Goal: Obtain resource: Download file/media

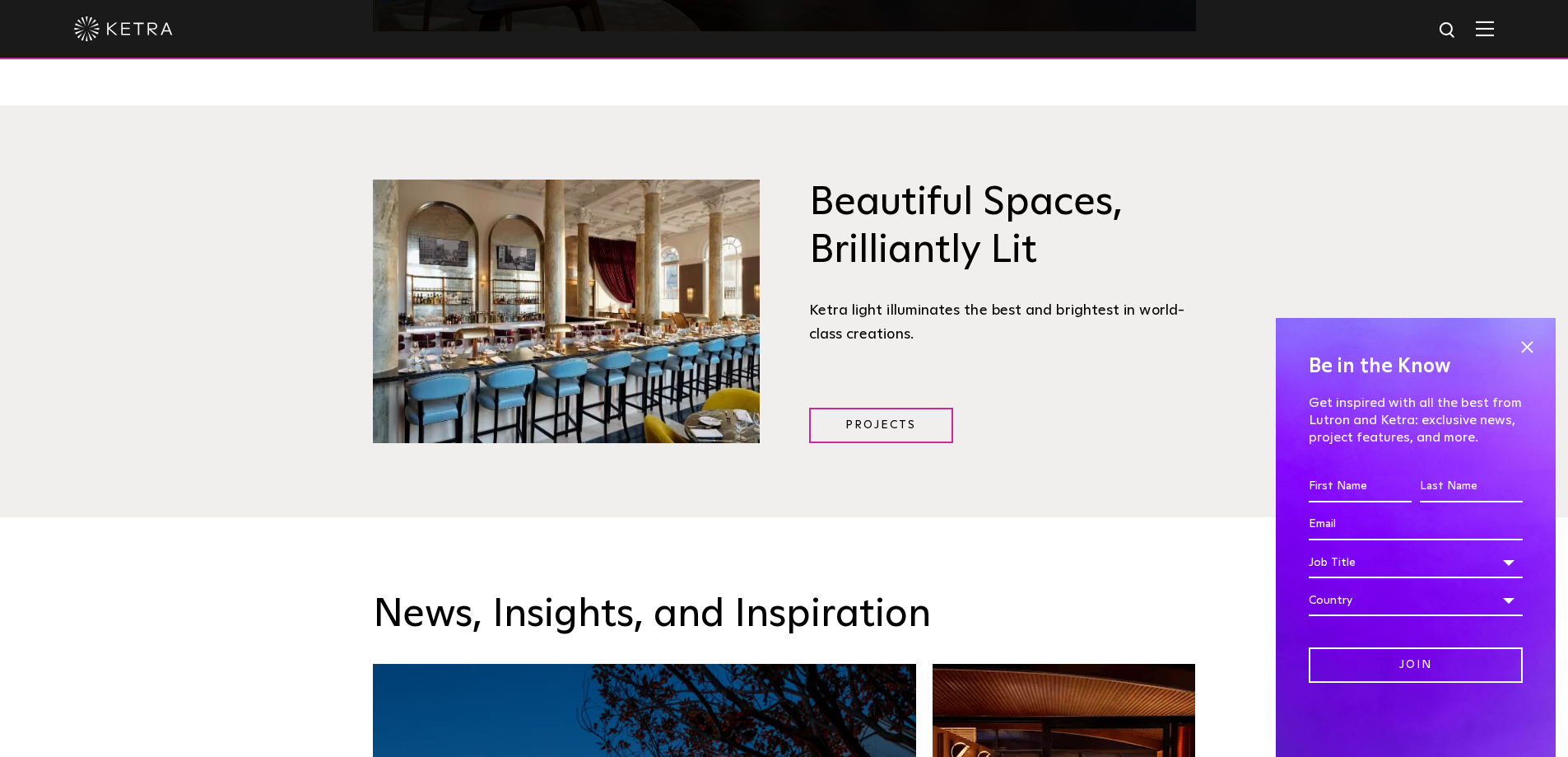
scroll to position [2142, 0]
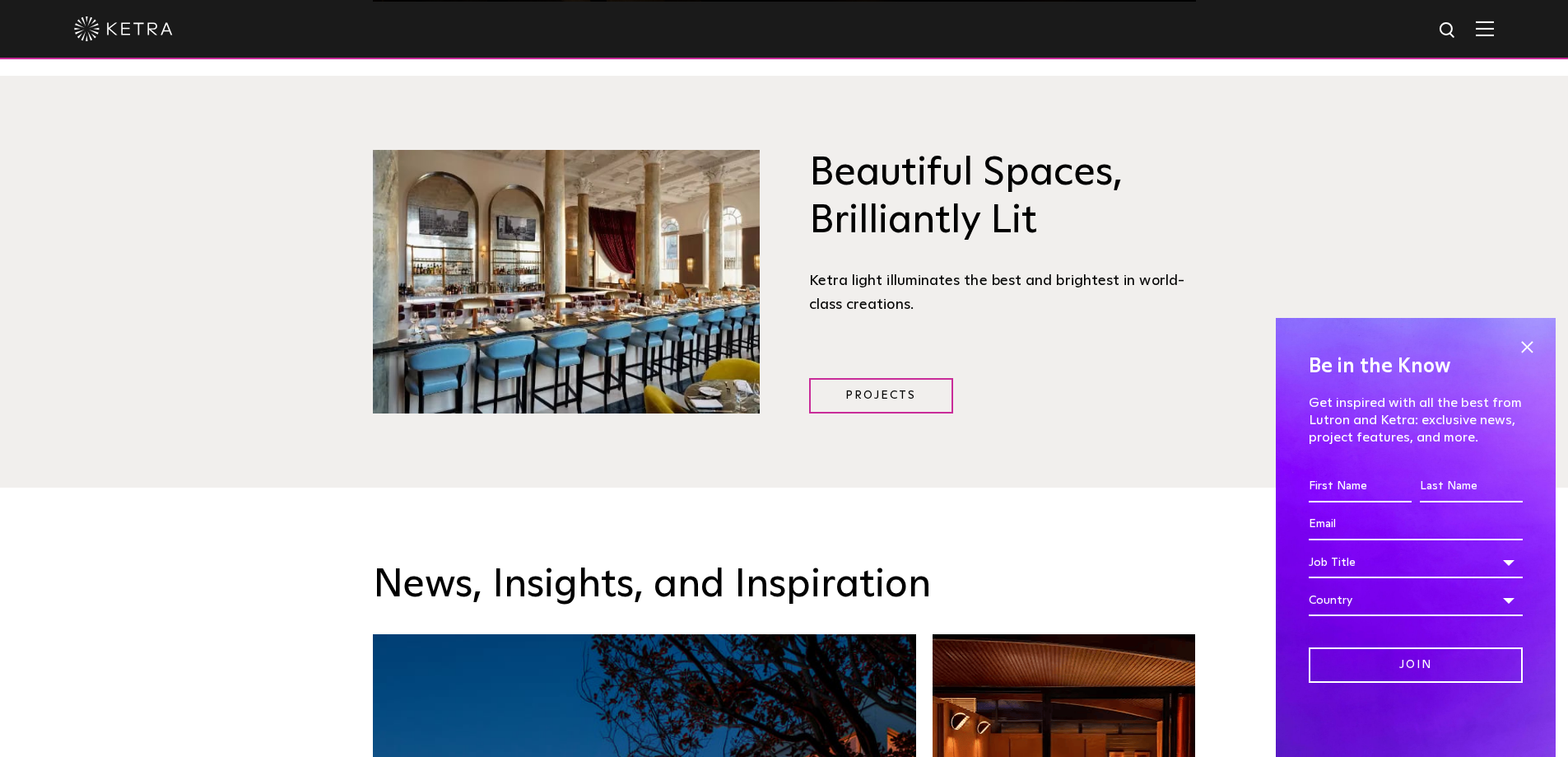
click at [1529, 344] on span at bounding box center [1527, 346] width 25 height 25
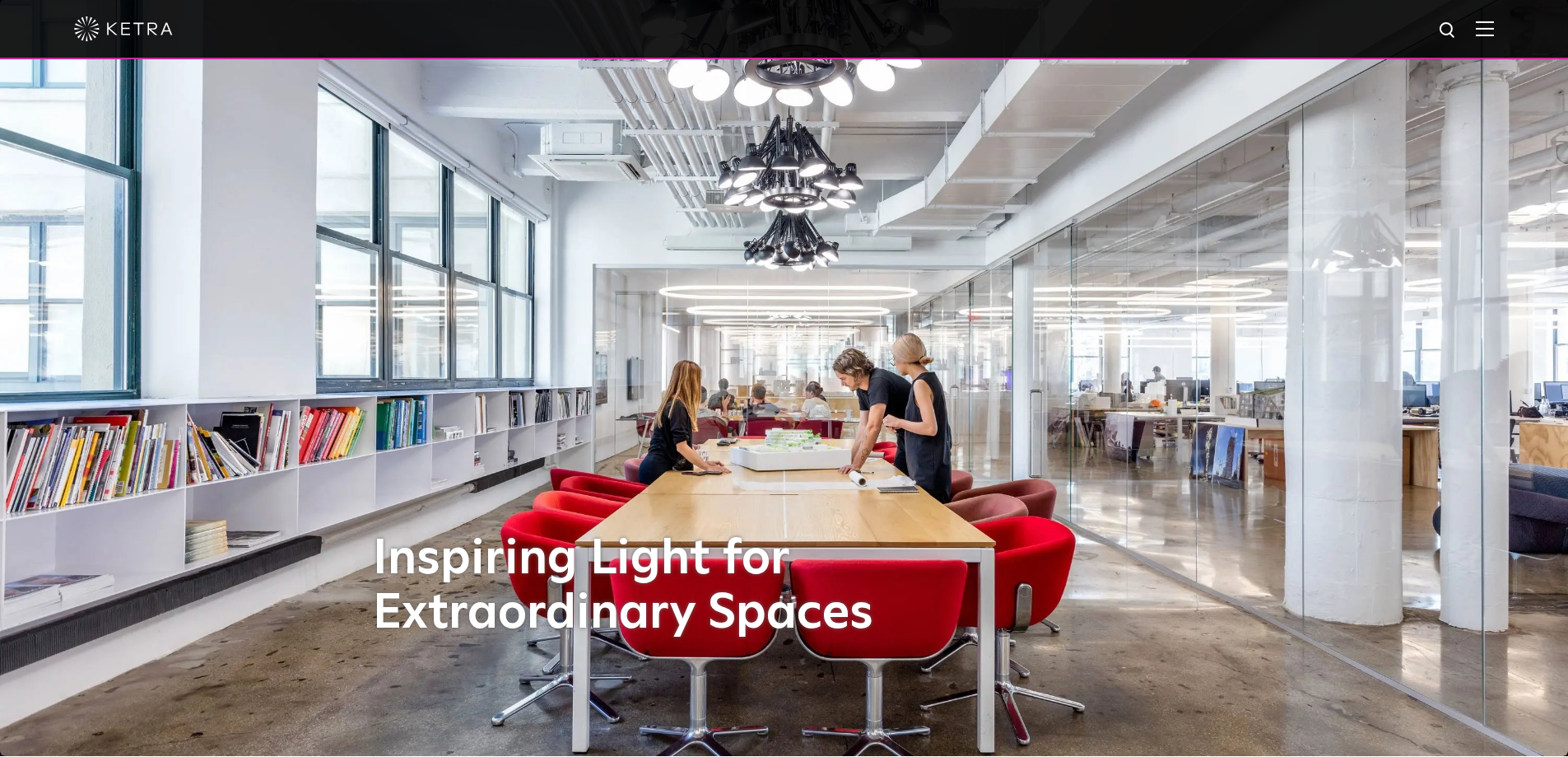
scroll to position [0, 0]
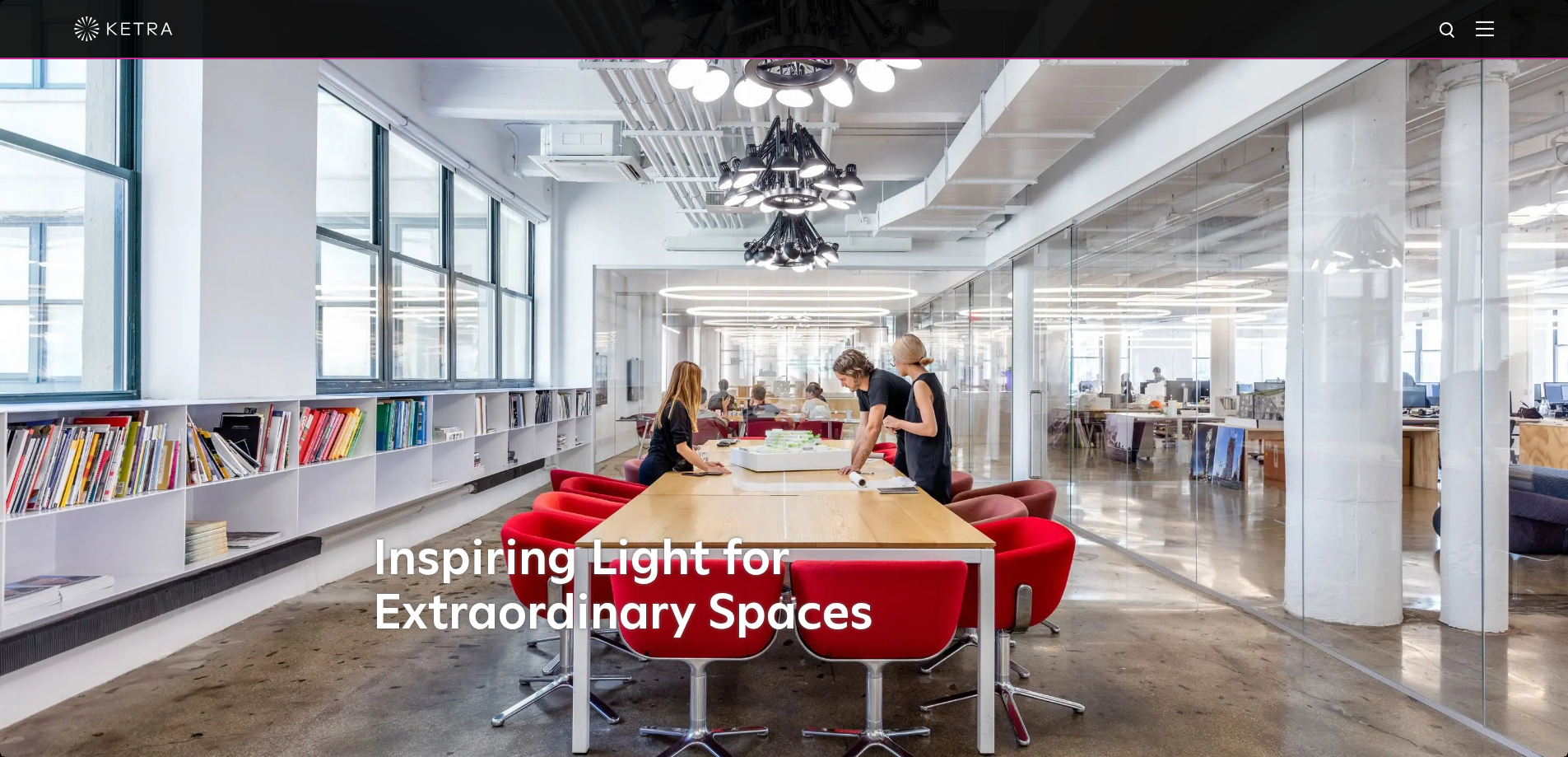
click at [1494, 28] on img at bounding box center [1484, 28] width 18 height 16
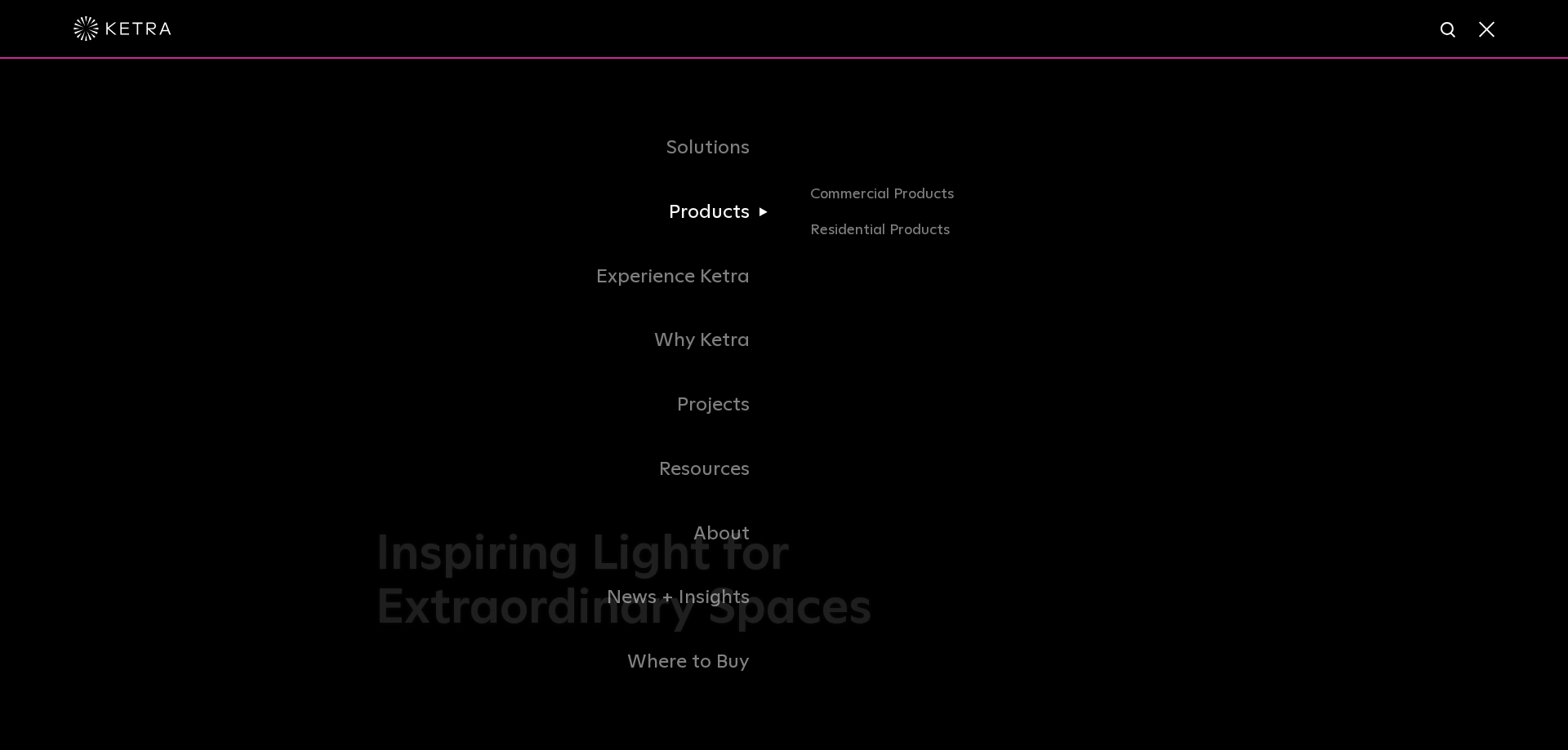
click at [698, 212] on link "Products" at bounding box center [579, 212] width 408 height 65
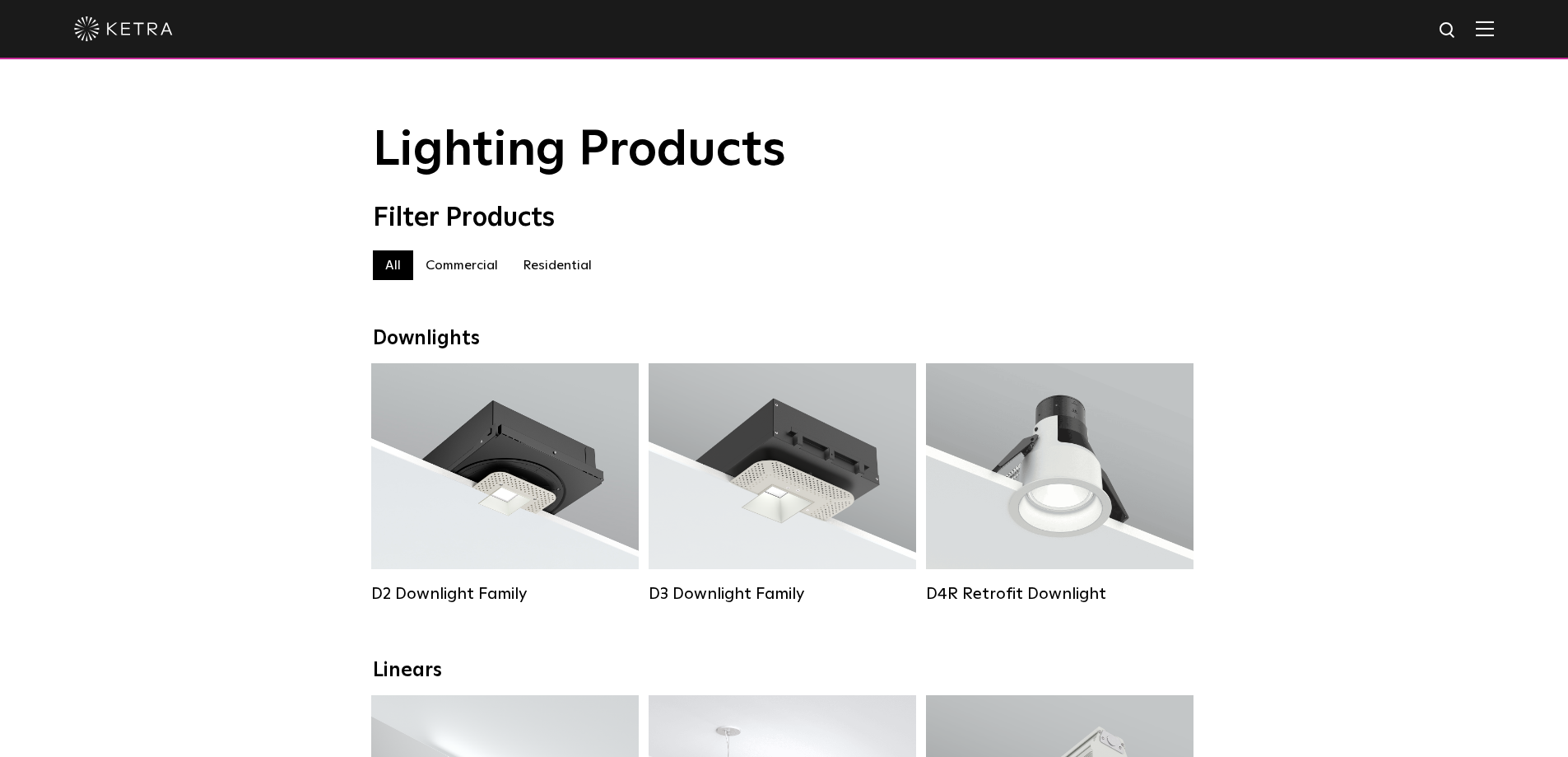
click at [584, 266] on label "Residential" at bounding box center [557, 265] width 94 height 30
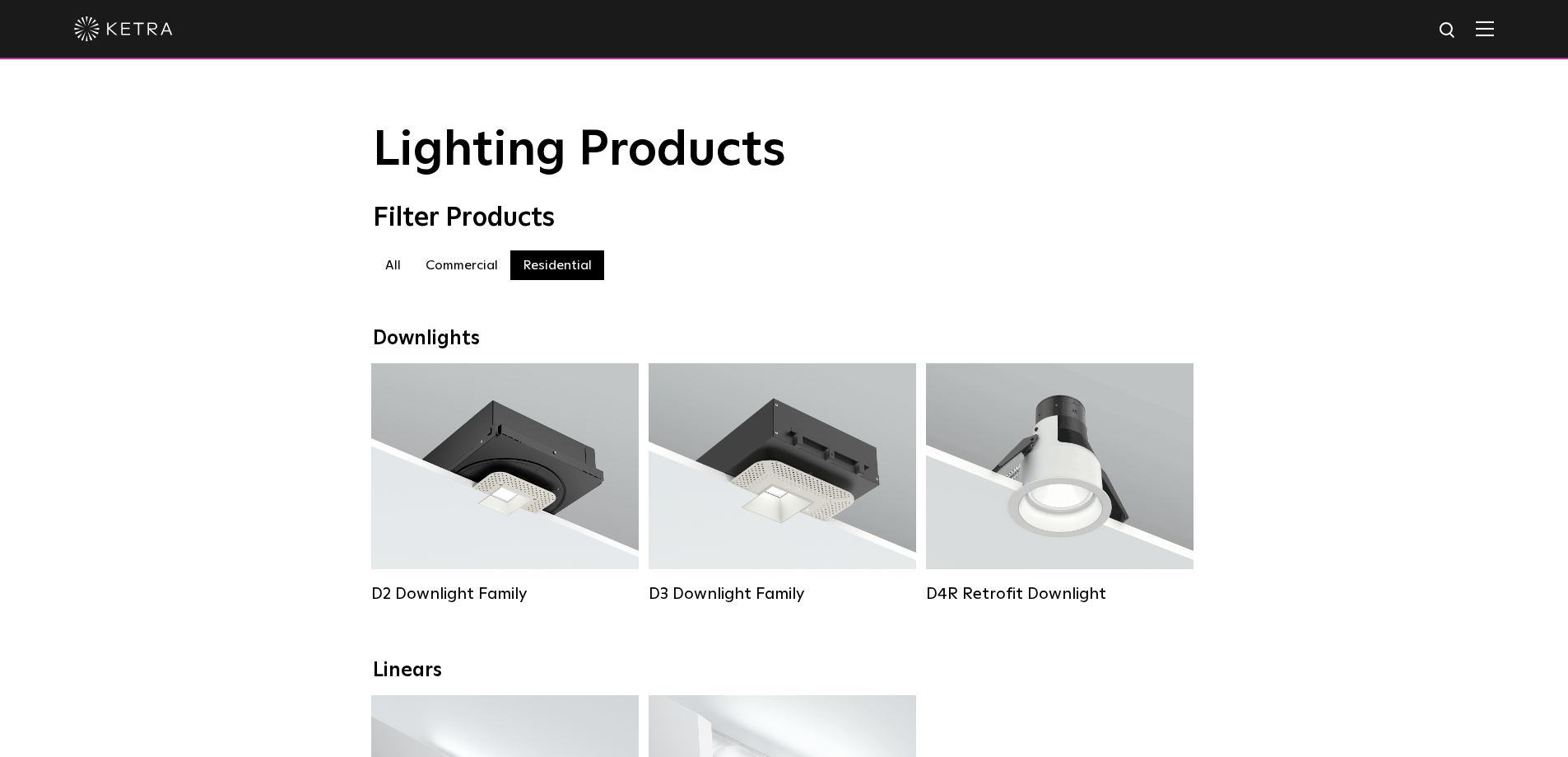
click at [564, 268] on label "Residential" at bounding box center [557, 265] width 94 height 30
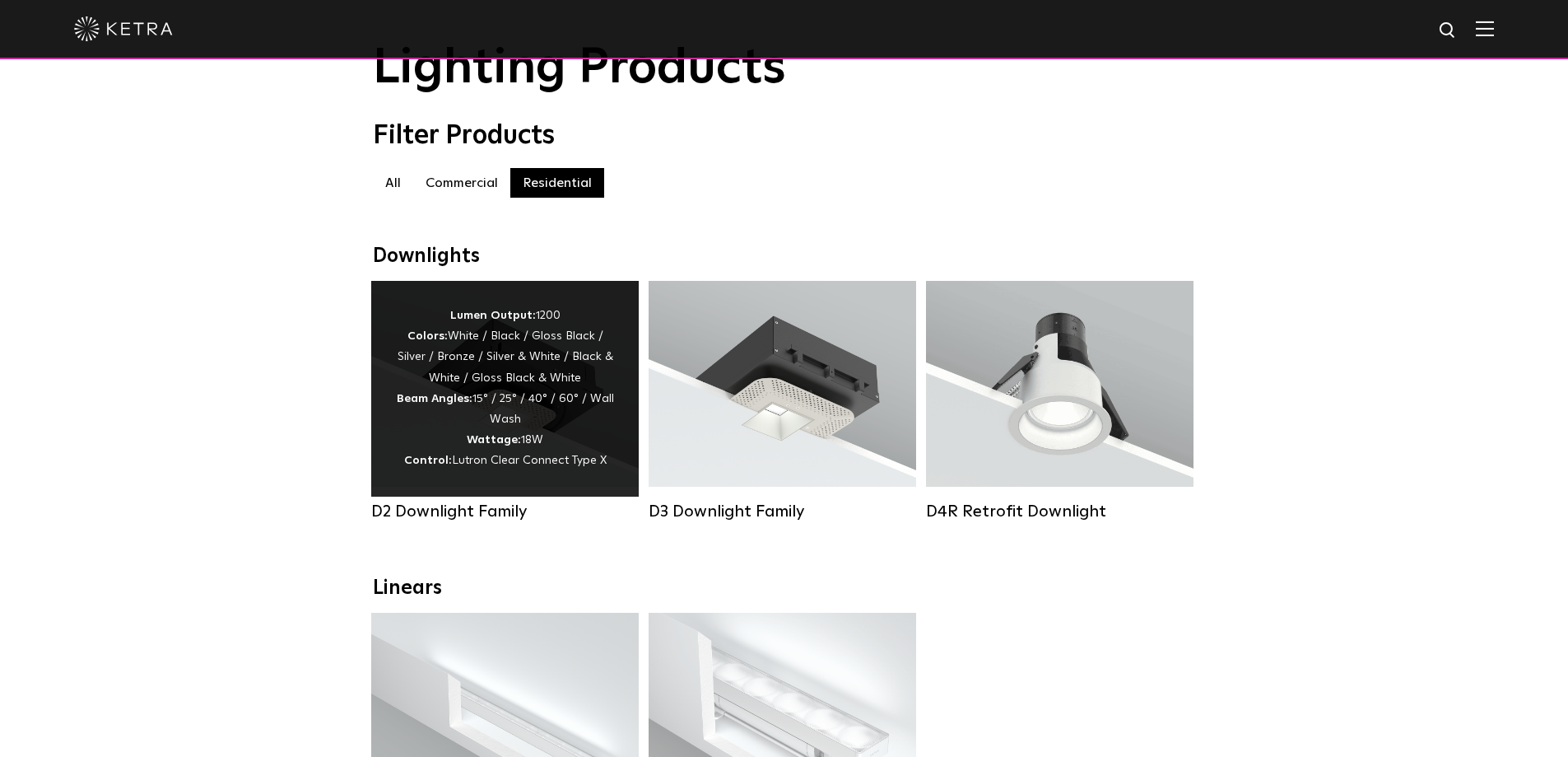
click at [530, 357] on div "Lumen Output: 1200 Colors: White / Black / Gloss Black / Silver / Bronze / Silv…" at bounding box center [505, 388] width 218 height 167
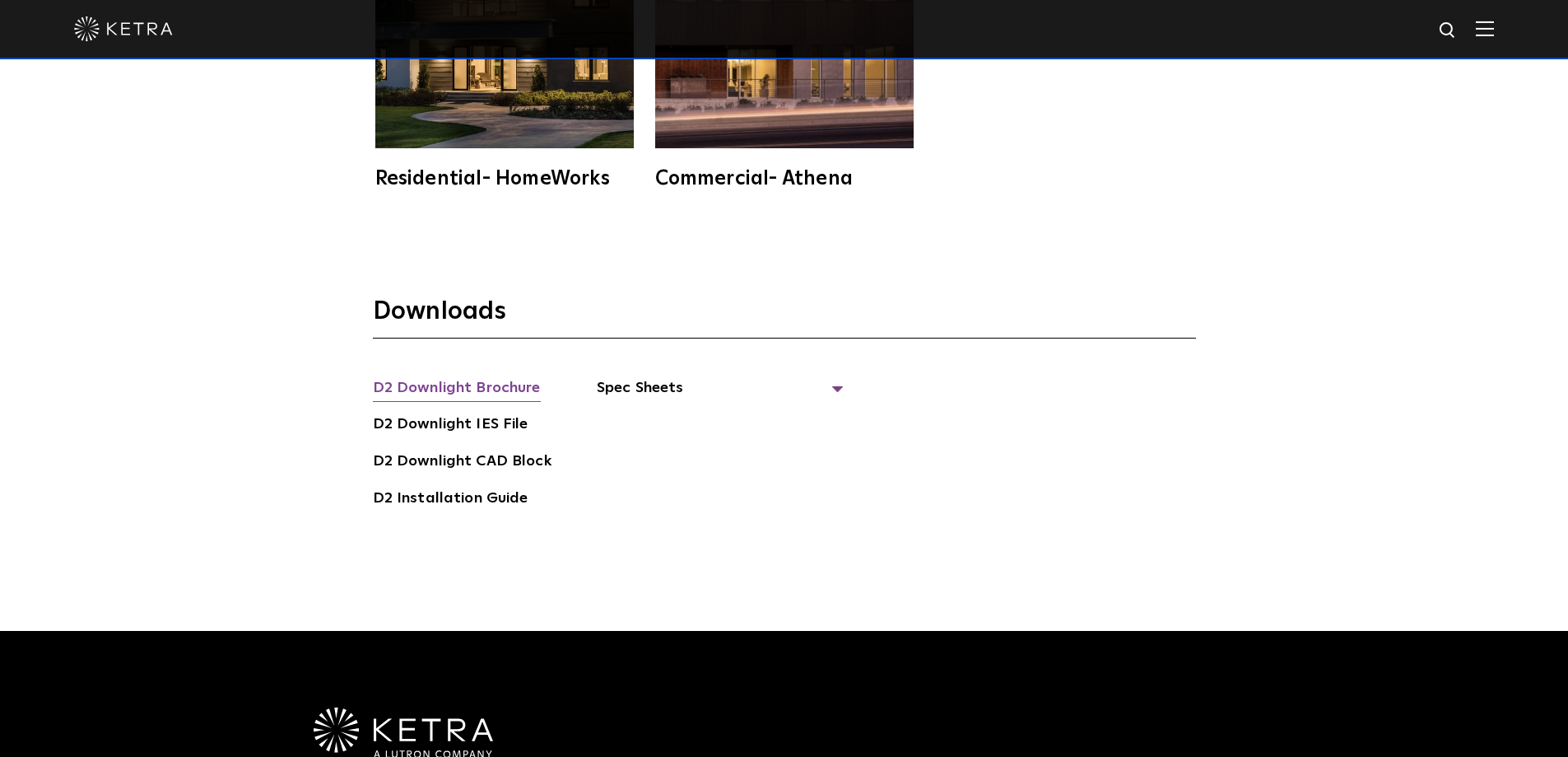
scroll to position [4696, 0]
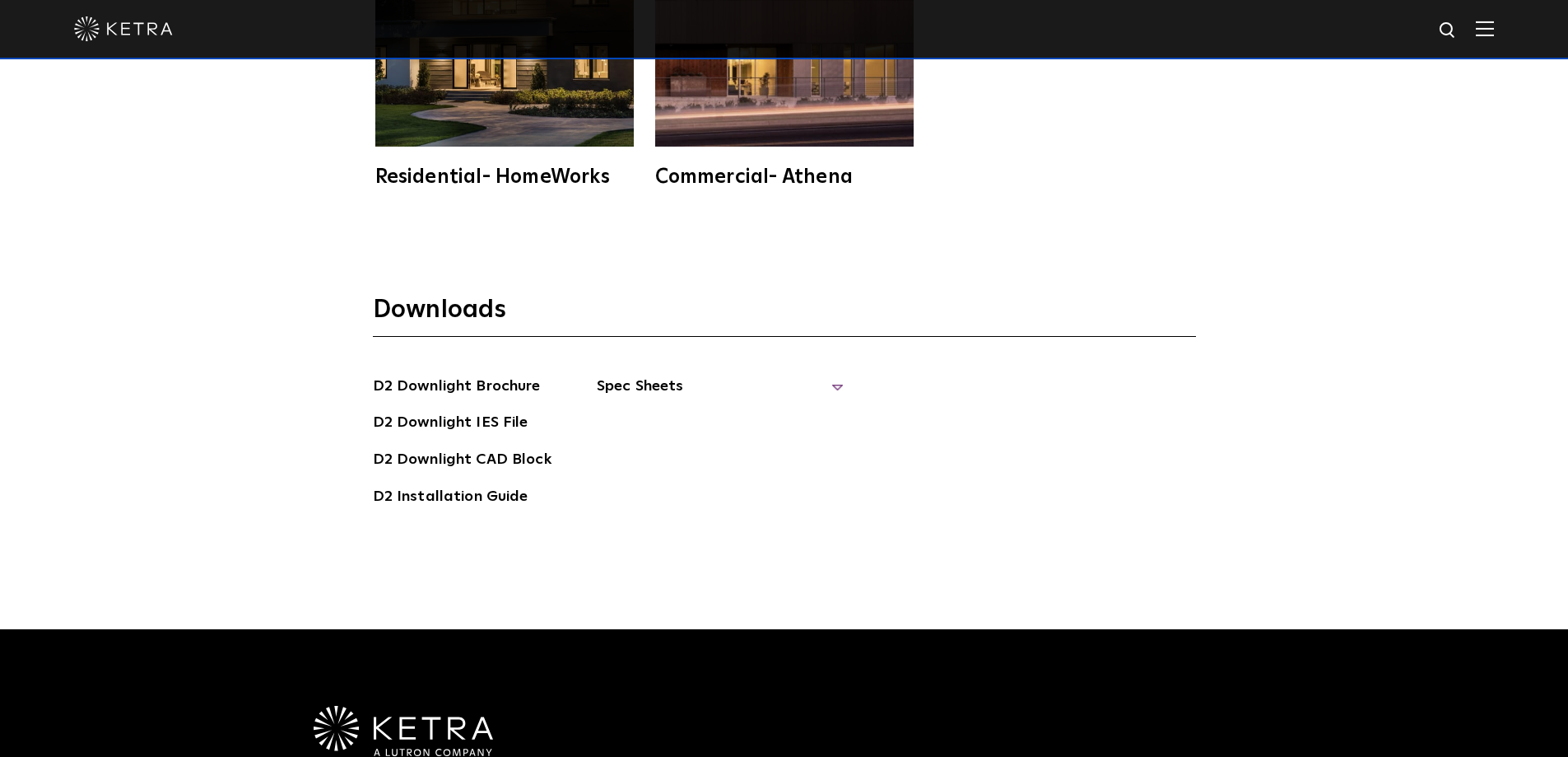
click at [665, 375] on span "Spec Sheets" at bounding box center [720, 392] width 247 height 36
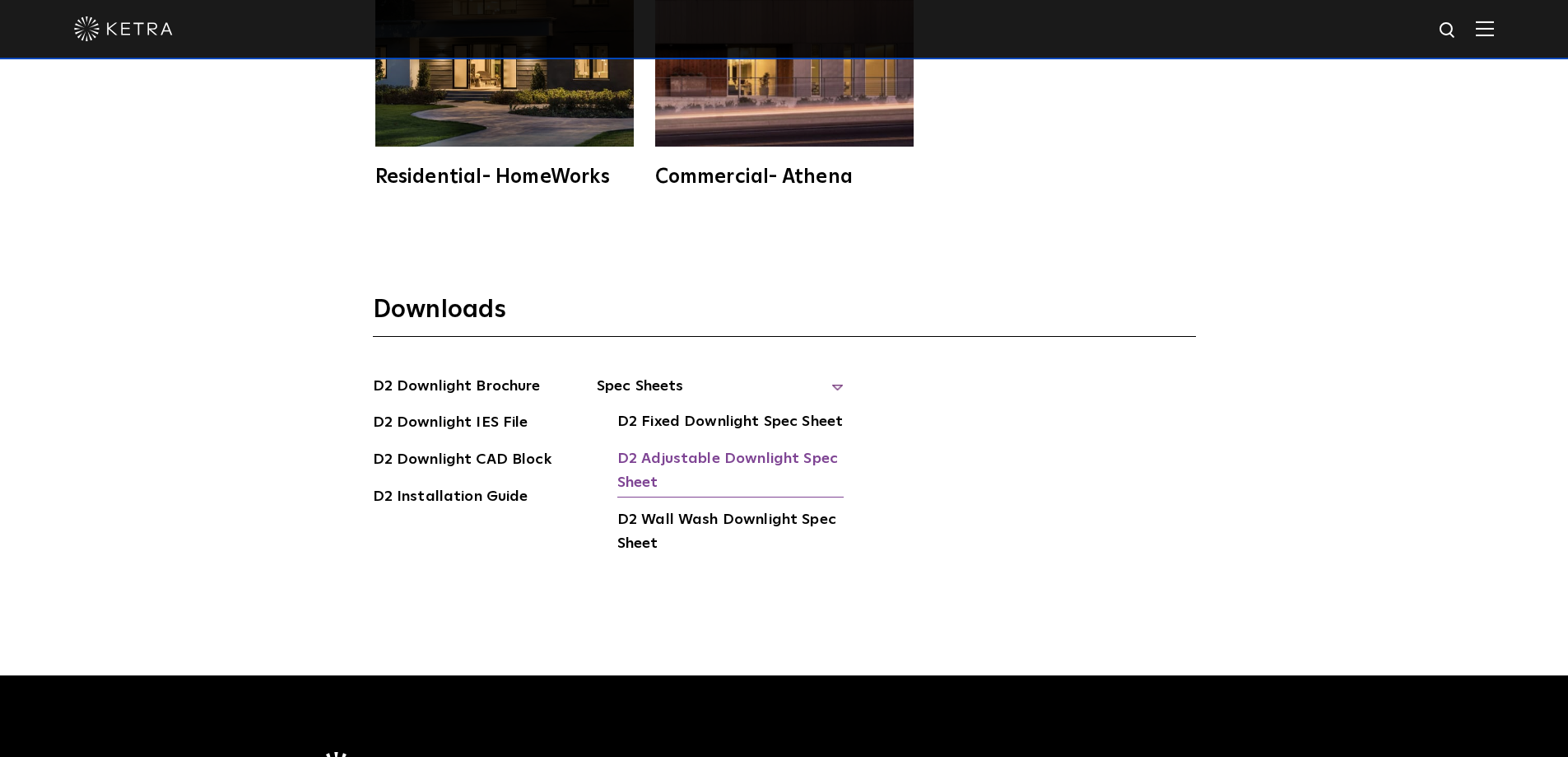
click at [738, 447] on link "D2 Adjustable Downlight Spec Sheet" at bounding box center [731, 472] width 227 height 50
